Goal: Task Accomplishment & Management: Manage account settings

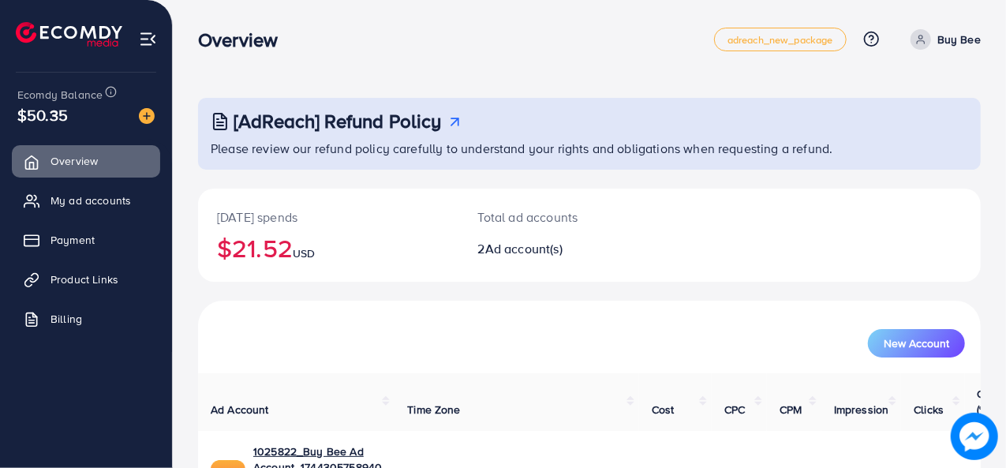
scroll to position [79, 0]
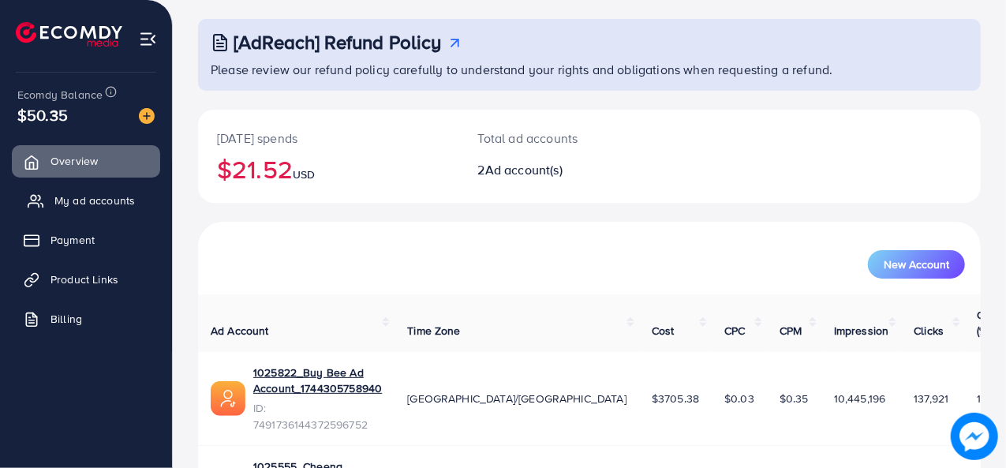
click at [79, 206] on span "My ad accounts" at bounding box center [94, 200] width 80 height 16
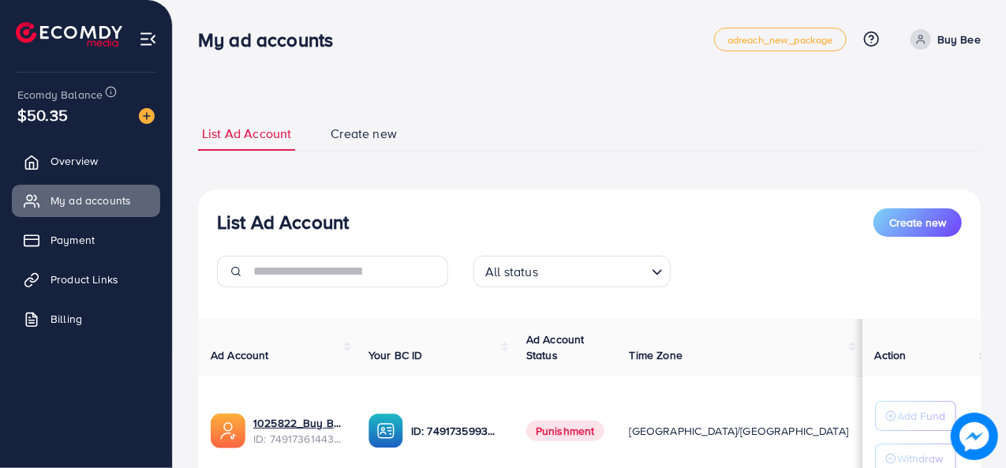
scroll to position [241, 0]
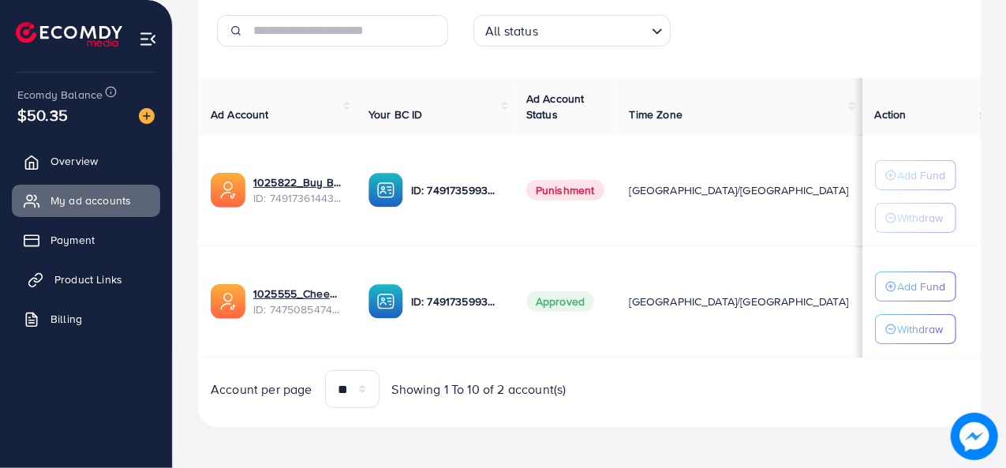
click at [98, 274] on span "Product Links" at bounding box center [88, 279] width 68 height 16
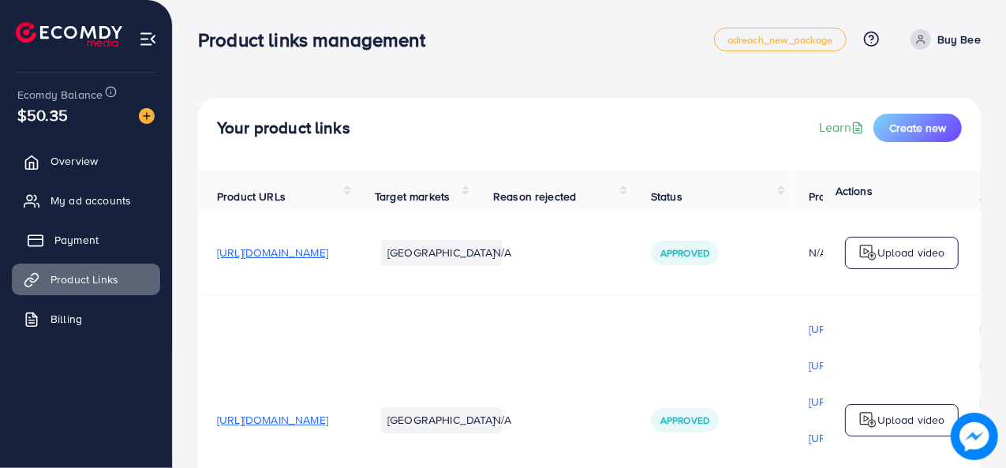
click at [98, 246] on span "Payment" at bounding box center [76, 240] width 44 height 16
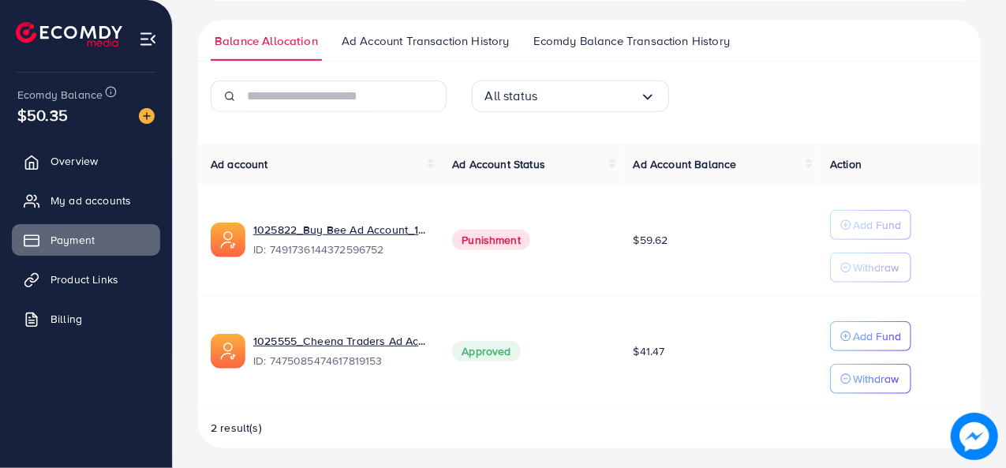
scroll to position [350, 0]
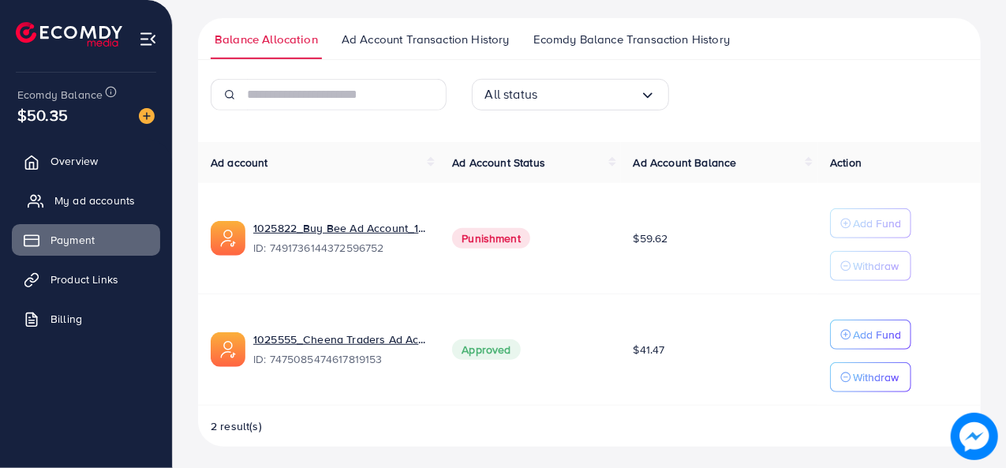
click at [89, 203] on span "My ad accounts" at bounding box center [94, 200] width 80 height 16
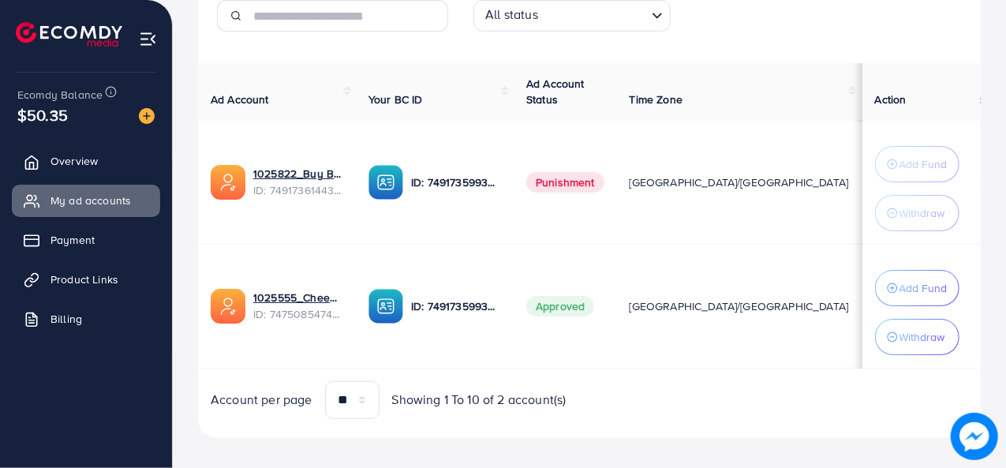
scroll to position [275, 0]
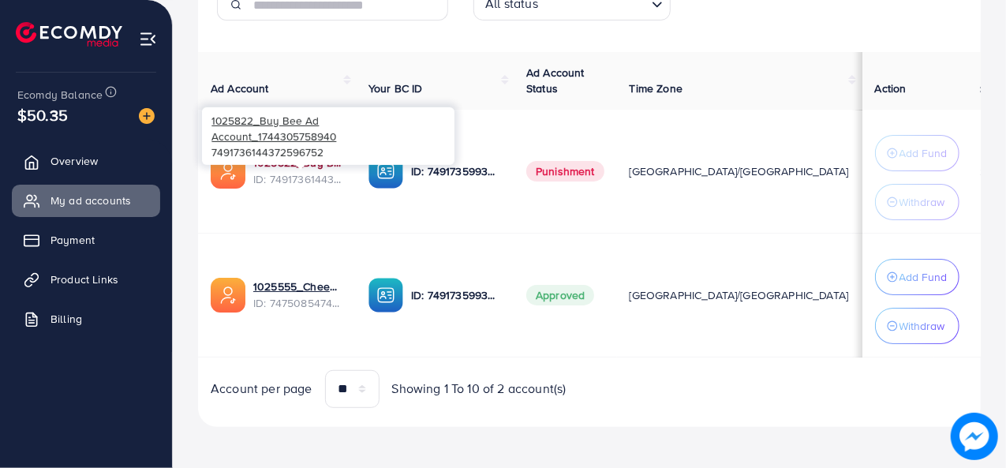
click at [307, 169] on link "1025822_Buy Bee Ad Account_1744305758940" at bounding box center [298, 163] width 90 height 16
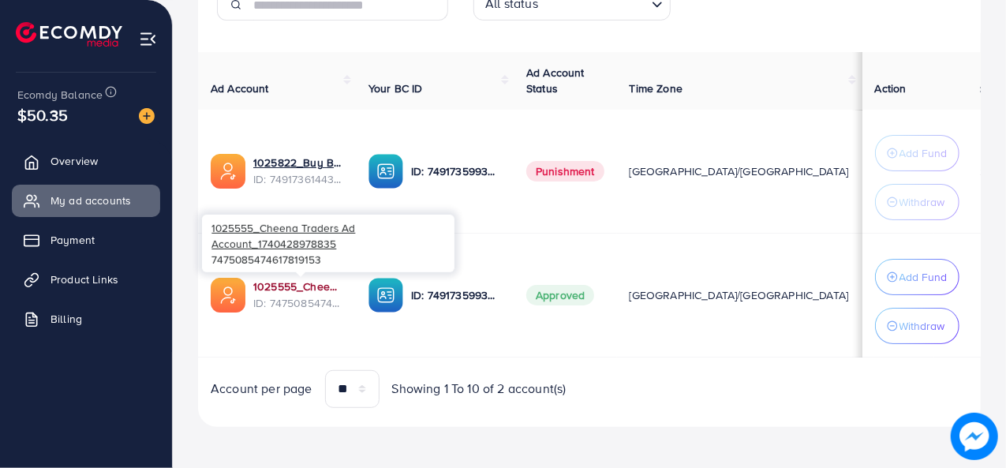
click at [306, 286] on link "1025555_Cheena Traders Ad Account_1740428978835" at bounding box center [298, 286] width 90 height 16
click at [295, 285] on link "1025555_Cheena Traders Ad Account_1740428978835" at bounding box center [298, 286] width 90 height 16
